Goal: Transaction & Acquisition: Download file/media

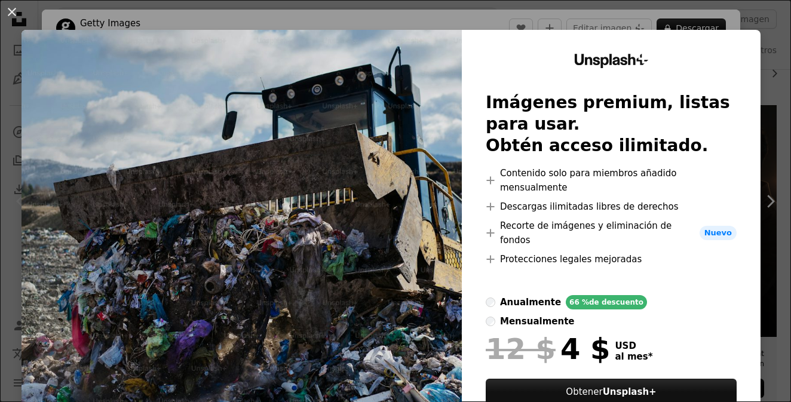
scroll to position [44, 0]
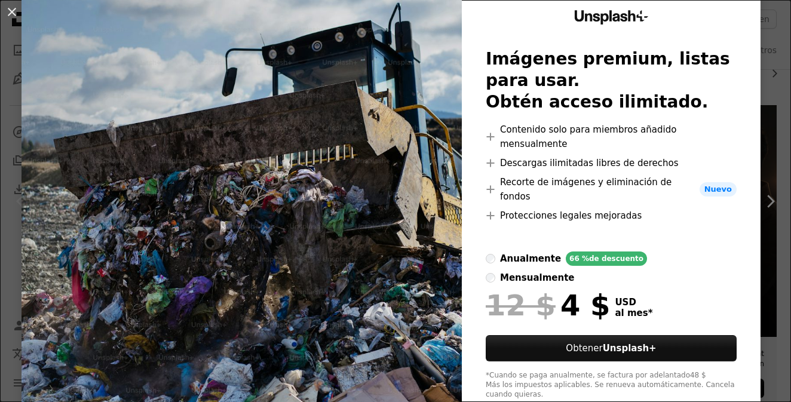
click at [574, 271] on label "mensualmente" at bounding box center [530, 278] width 88 height 14
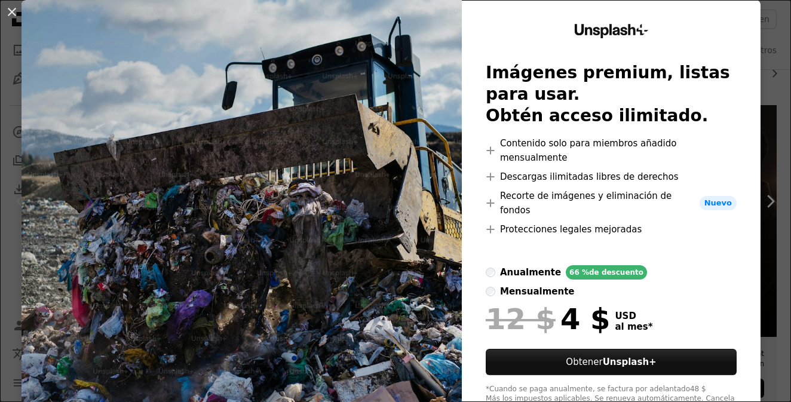
scroll to position [28, 0]
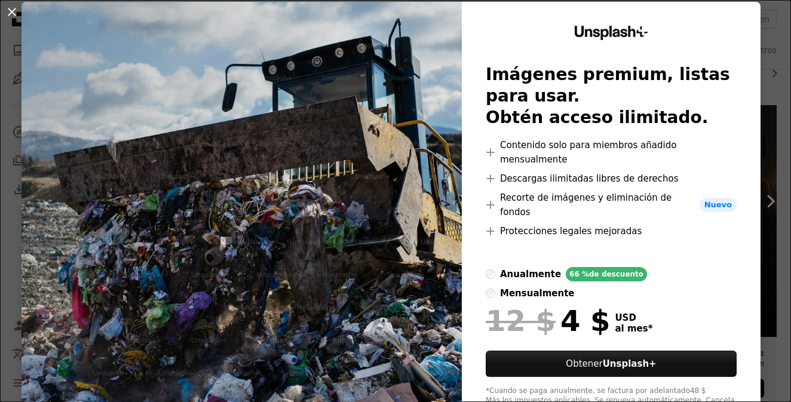
click at [10, 13] on button "An X shape" at bounding box center [12, 12] width 14 height 14
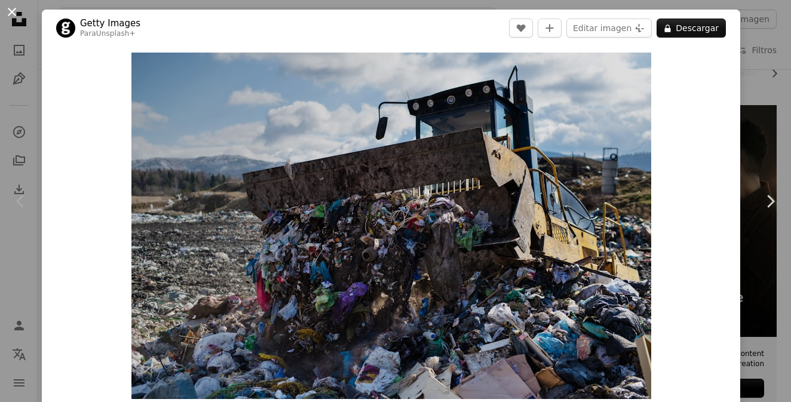
click at [11, 10] on button "An X shape" at bounding box center [12, 12] width 14 height 14
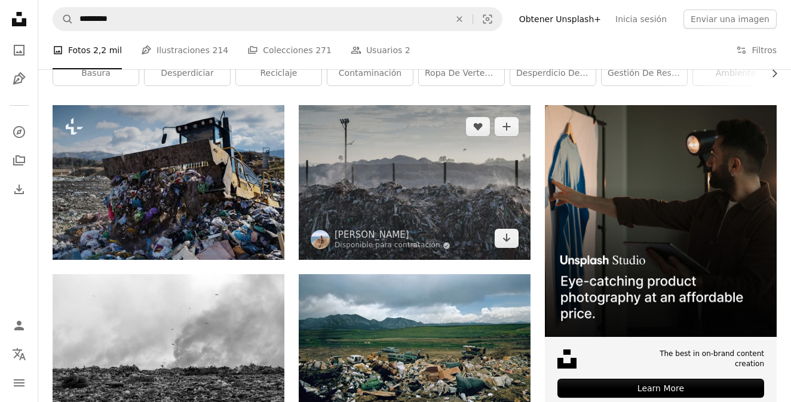
click at [365, 186] on img at bounding box center [415, 182] width 232 height 155
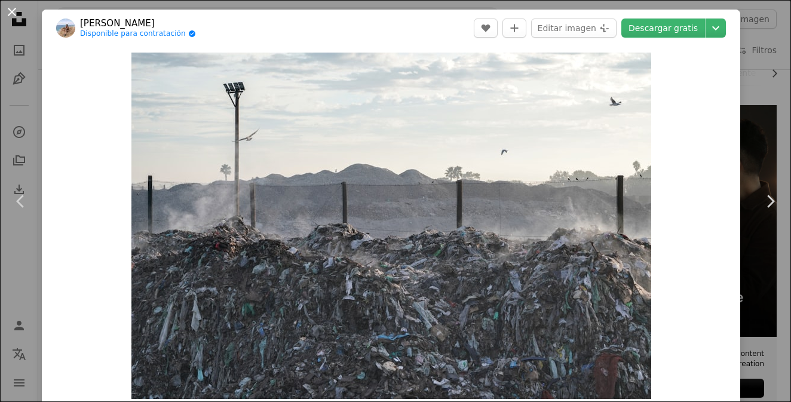
click at [18, 14] on button "An X shape" at bounding box center [12, 12] width 14 height 14
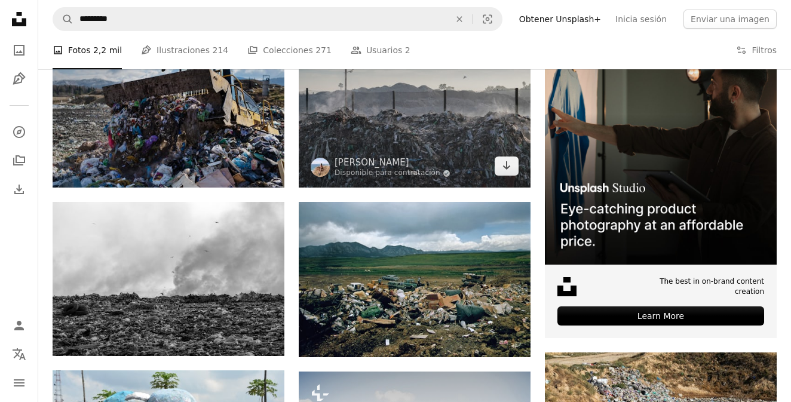
scroll to position [267, 0]
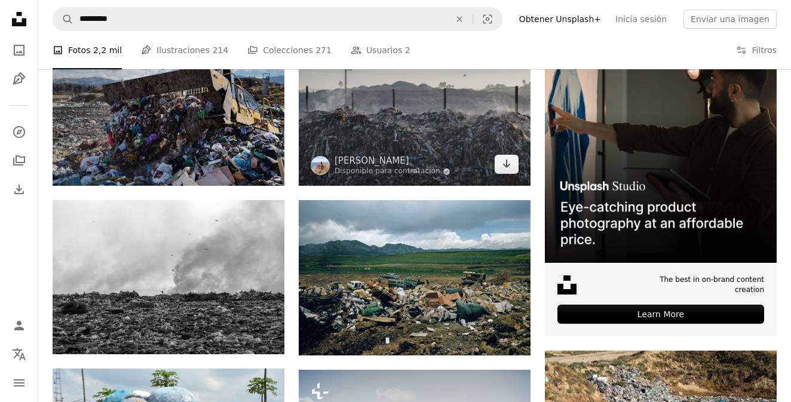
click at [440, 137] on img at bounding box center [415, 108] width 232 height 155
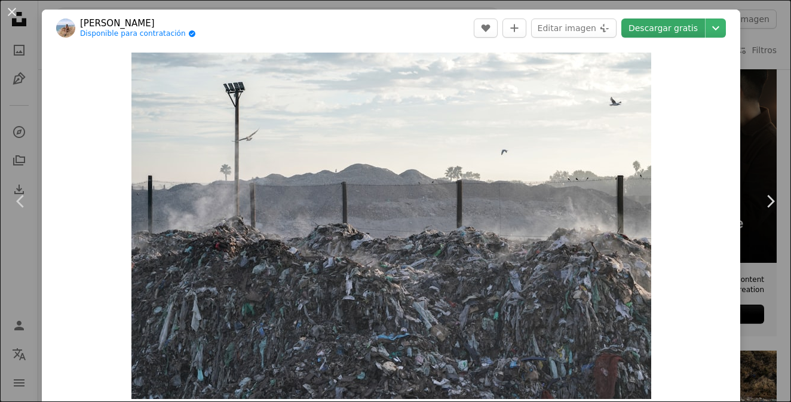
click at [705, 29] on link "Descargar gratis" at bounding box center [664, 28] width 84 height 19
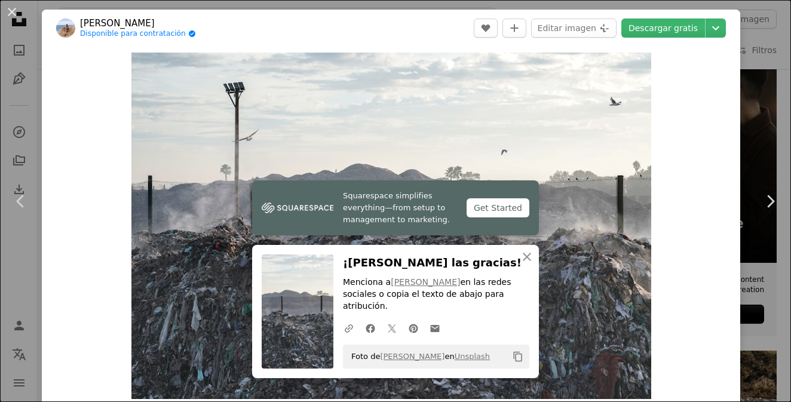
drag, startPoint x: 11, startPoint y: 15, endPoint x: 17, endPoint y: 13, distance: 6.4
click at [14, 14] on button "An X shape" at bounding box center [12, 12] width 14 height 14
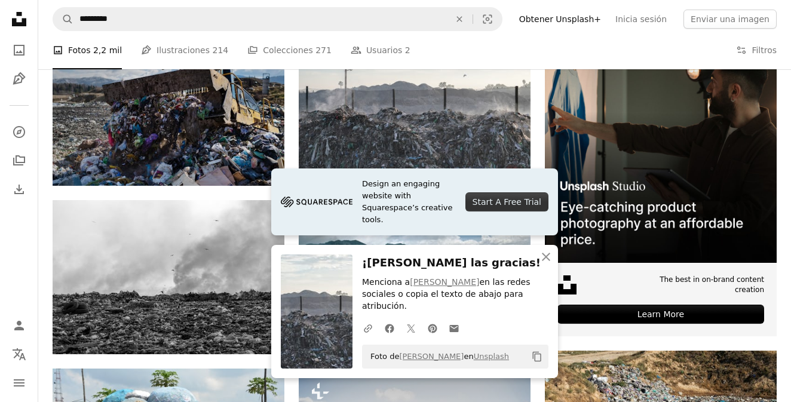
click at [22, 18] on icon "Unsplash logo Página de inicio de Unsplash" at bounding box center [19, 19] width 24 height 24
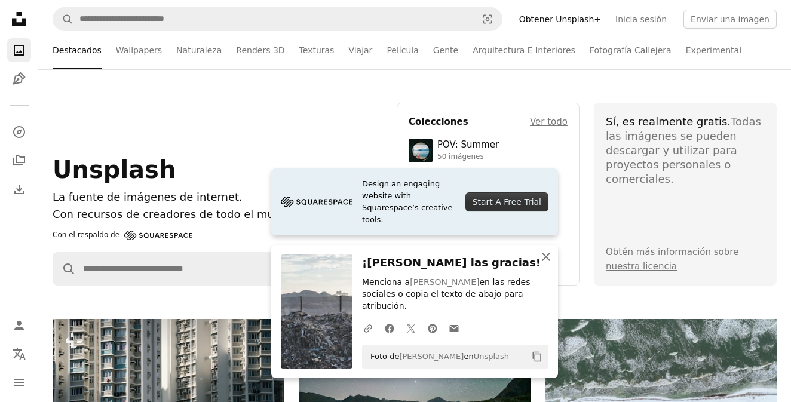
click at [543, 257] on icon "An X shape" at bounding box center [546, 257] width 14 height 14
